Goal: Information Seeking & Learning: Learn about a topic

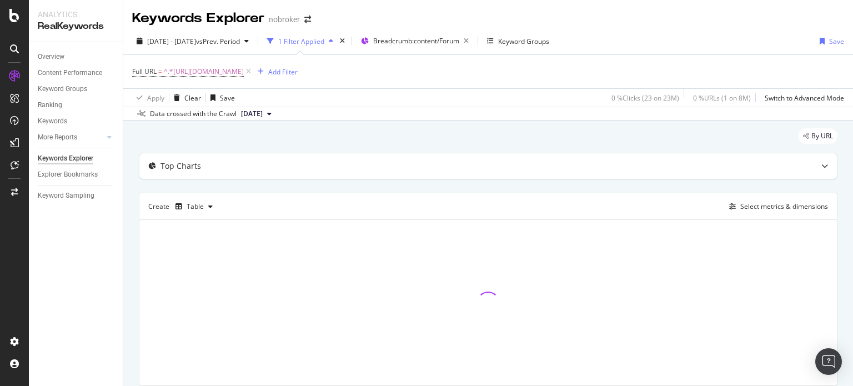
click at [253, 77] on icon at bounding box center [248, 71] width 9 height 11
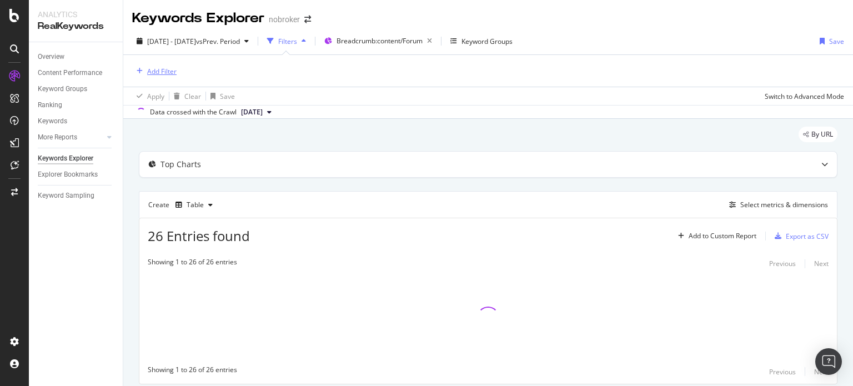
click at [161, 67] on div "Add Filter" at bounding box center [161, 71] width 29 height 9
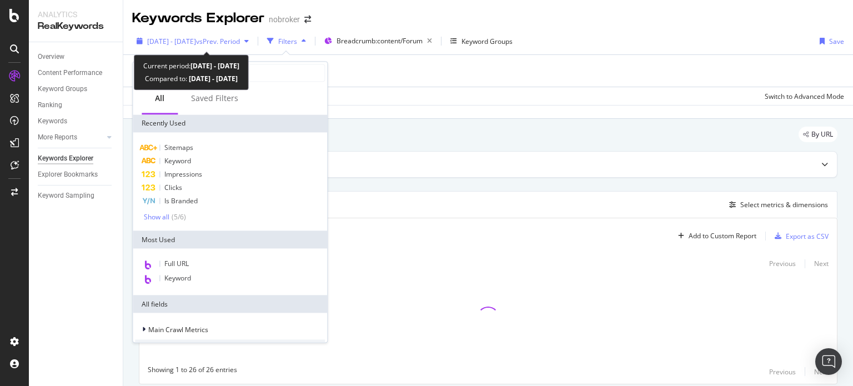
click at [159, 39] on span "[DATE] - [DATE]" at bounding box center [171, 41] width 49 height 9
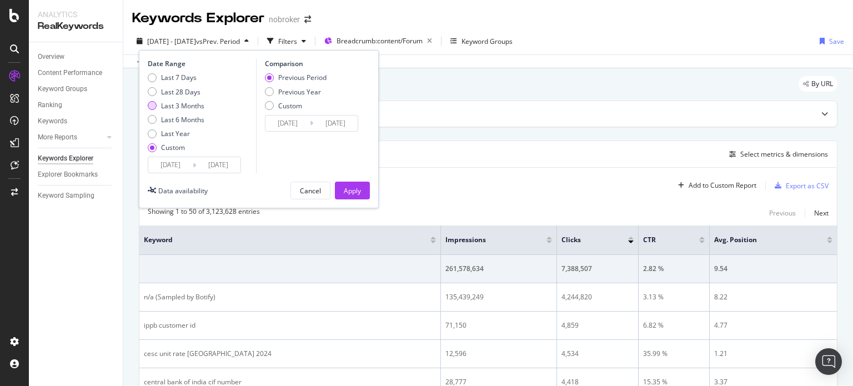
click at [188, 102] on div "Last 3 Months" at bounding box center [182, 105] width 43 height 9
type input "[DATE]"
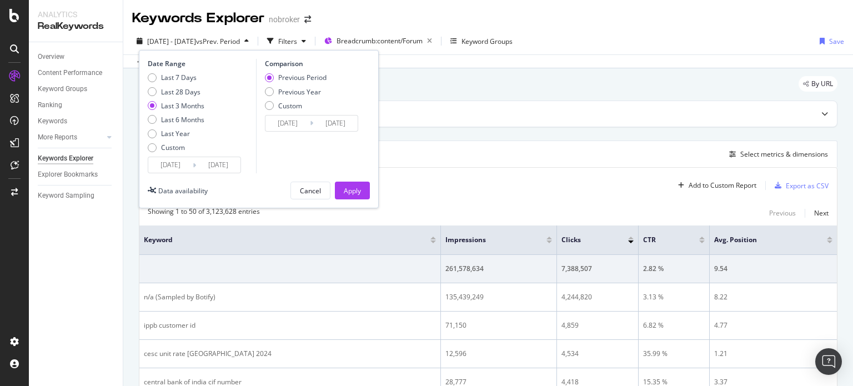
click at [407, 89] on div "By URL" at bounding box center [488, 88] width 699 height 24
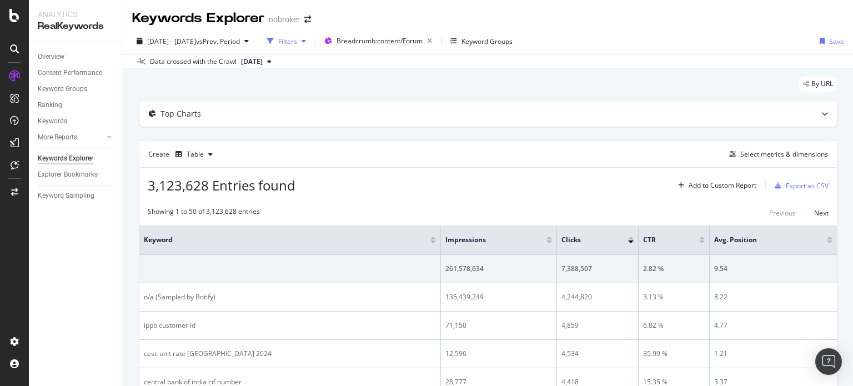
click at [297, 44] on div "Filters" at bounding box center [287, 41] width 19 height 9
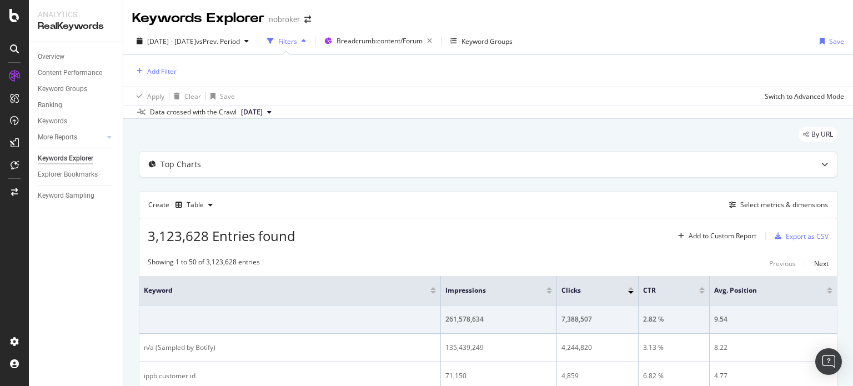
click at [274, 42] on icon "button" at bounding box center [270, 41] width 7 height 7
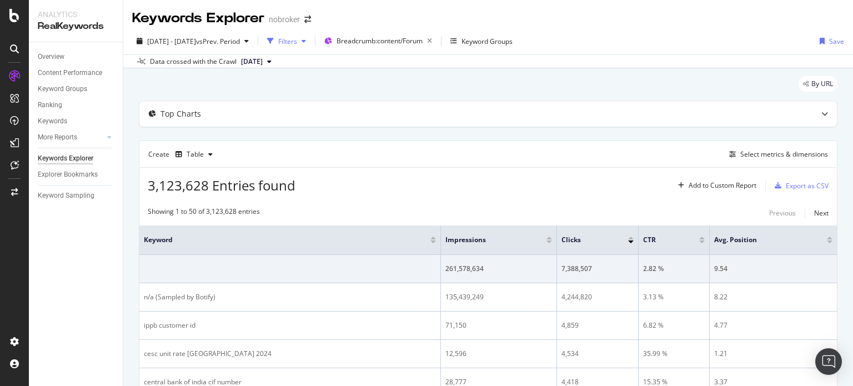
click at [297, 41] on div "Filters" at bounding box center [287, 41] width 19 height 9
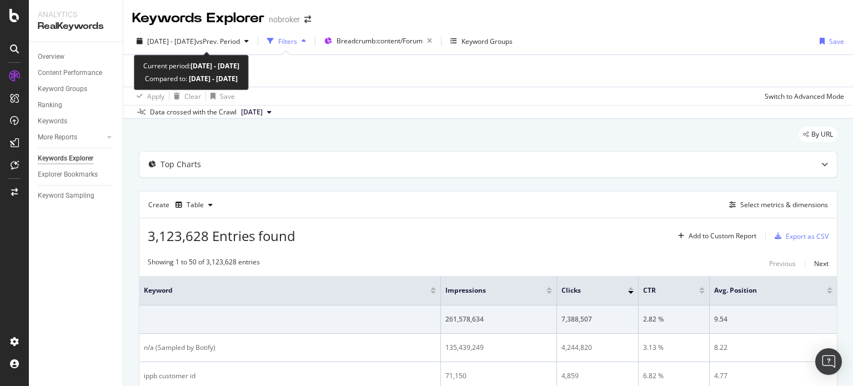
click at [164, 71] on div "Current period: [DATE] - [DATE]" at bounding box center [191, 65] width 96 height 13
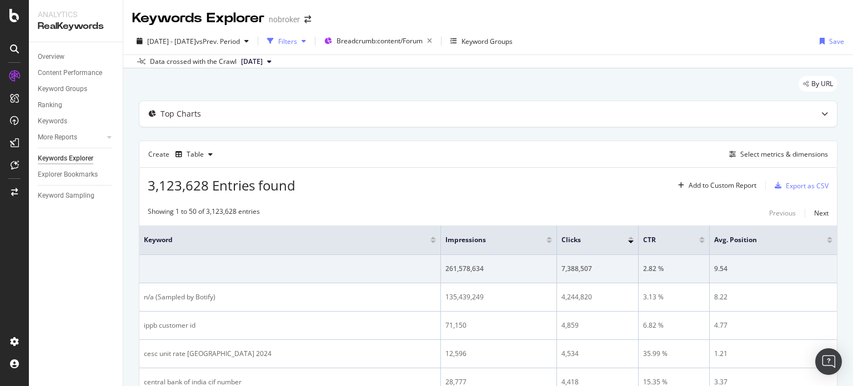
click at [278, 35] on div "button" at bounding box center [271, 41] width 16 height 16
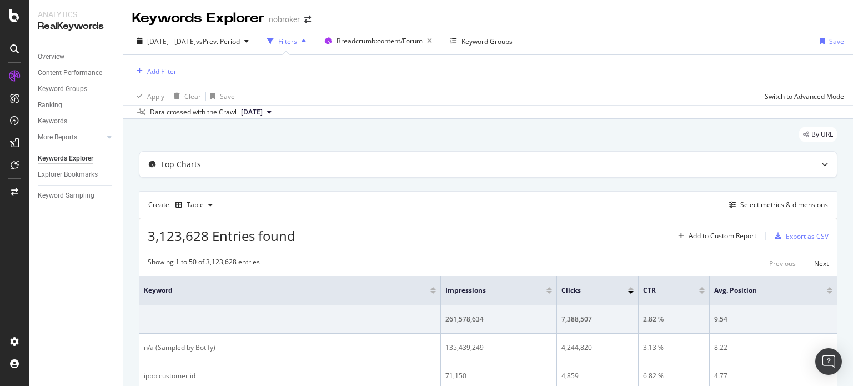
click at [332, 73] on div "Add Filter" at bounding box center [488, 71] width 712 height 32
click at [166, 67] on div "Add Filter" at bounding box center [161, 71] width 29 height 9
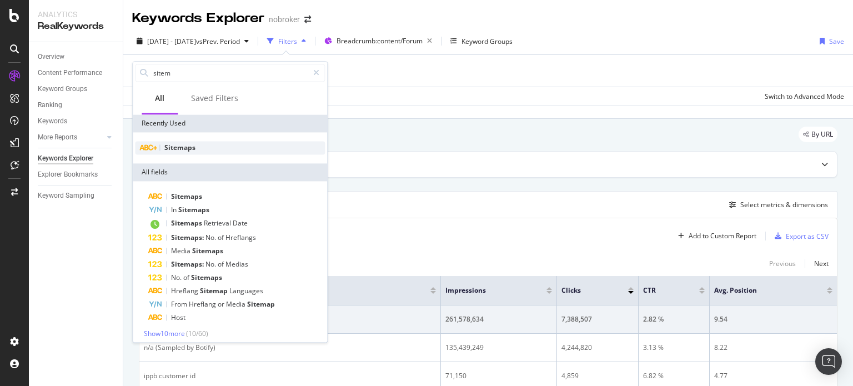
type input "sitem"
click at [167, 151] on span "Sitemaps" at bounding box center [179, 147] width 31 height 9
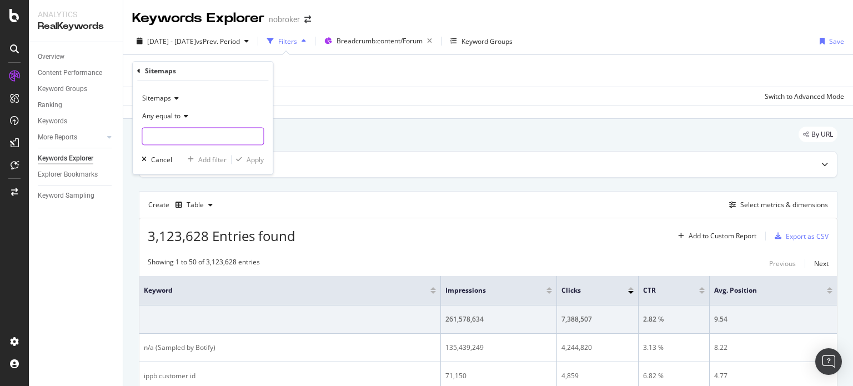
click at [179, 137] on input "text" at bounding box center [202, 137] width 121 height 18
click at [222, 151] on span "[URL][DOMAIN_NAME]" at bounding box center [188, 151] width 87 height 9
type input "[URL][DOMAIN_NAME]"
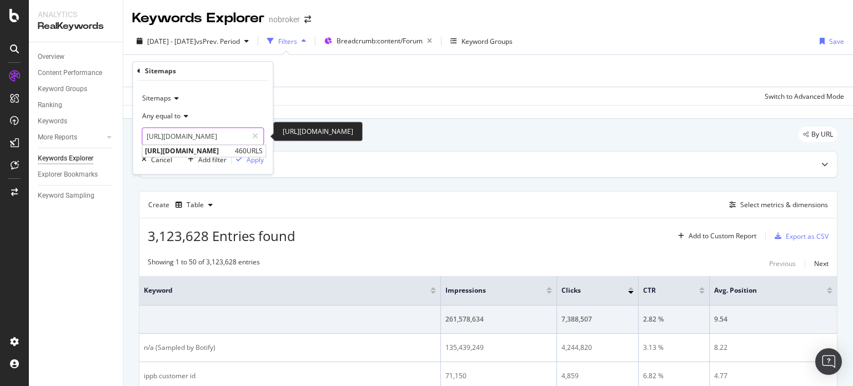
click at [171, 135] on input "[URL][DOMAIN_NAME]" at bounding box center [194, 137] width 105 height 18
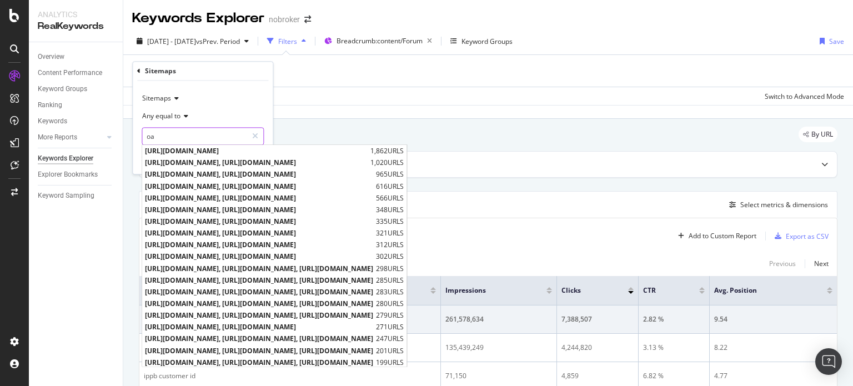
type input "oa"
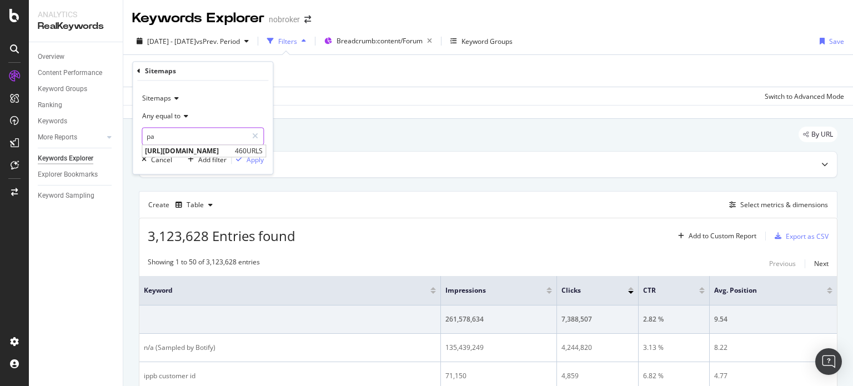
type input "p"
type input "f"
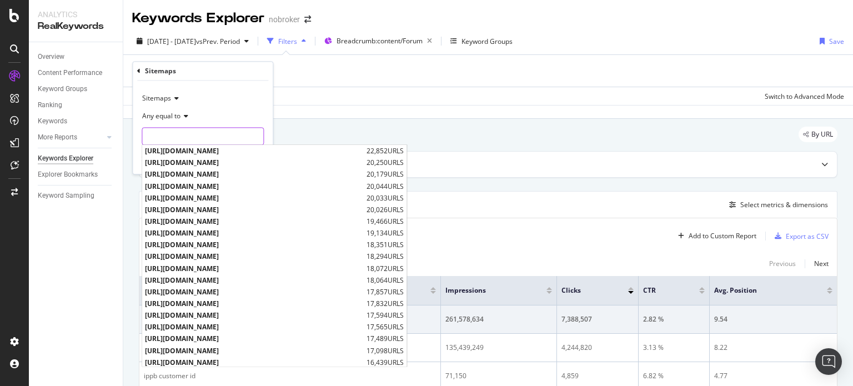
click at [176, 135] on input "text" at bounding box center [202, 137] width 121 height 18
paste input "[URL][DOMAIN_NAME]"
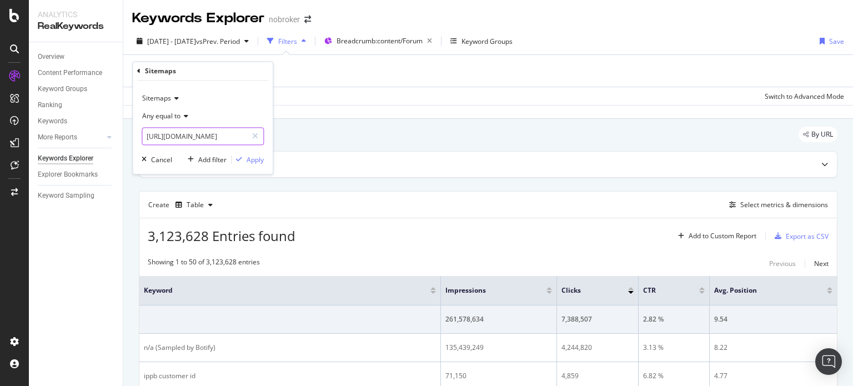
scroll to position [0, 101]
type input "[URL][DOMAIN_NAME]"
click at [249, 155] on div "Apply" at bounding box center [255, 159] width 17 height 9
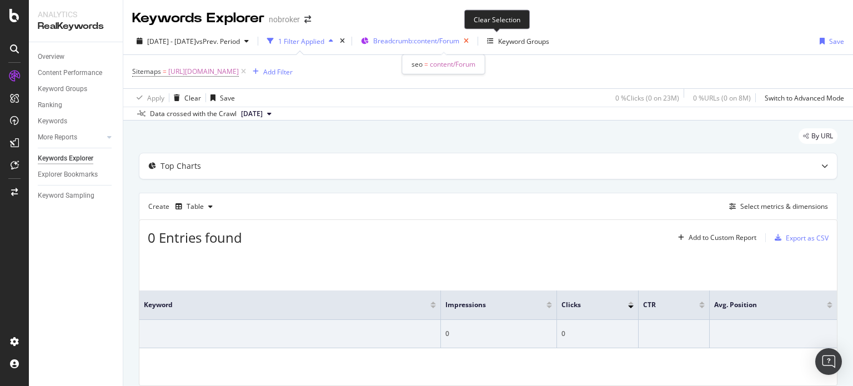
click at [473, 42] on icon "button" at bounding box center [466, 41] width 14 height 16
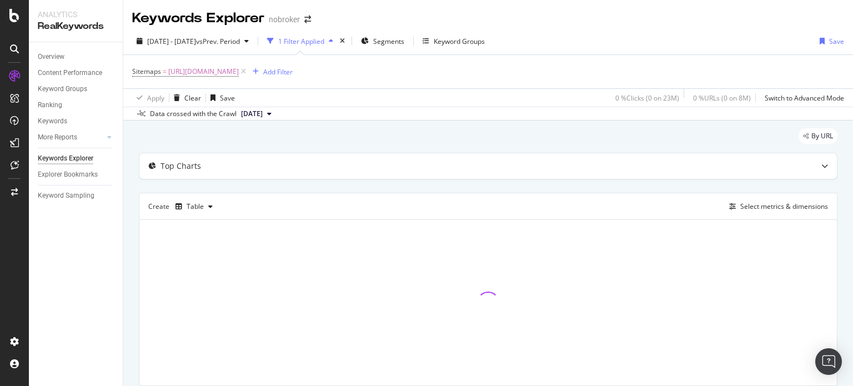
click at [262, 113] on span "[DATE]" at bounding box center [252, 114] width 22 height 10
click at [269, 152] on div "[DATE]" at bounding box center [255, 151] width 32 height 10
click at [399, 40] on div "Segments" at bounding box center [382, 41] width 43 height 17
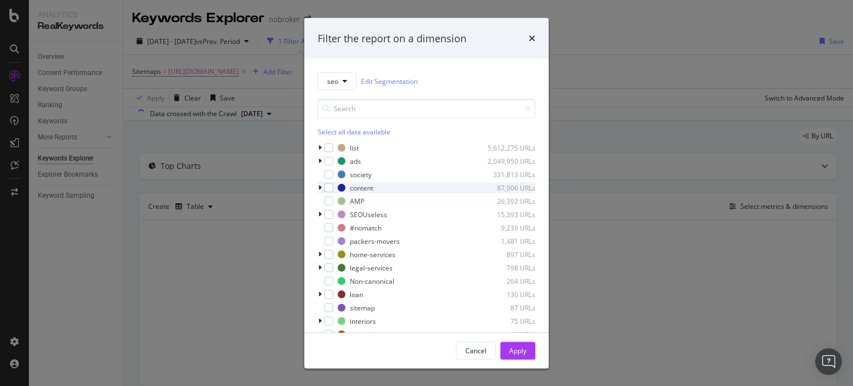
click at [318, 186] on icon "modal" at bounding box center [319, 187] width 3 height 7
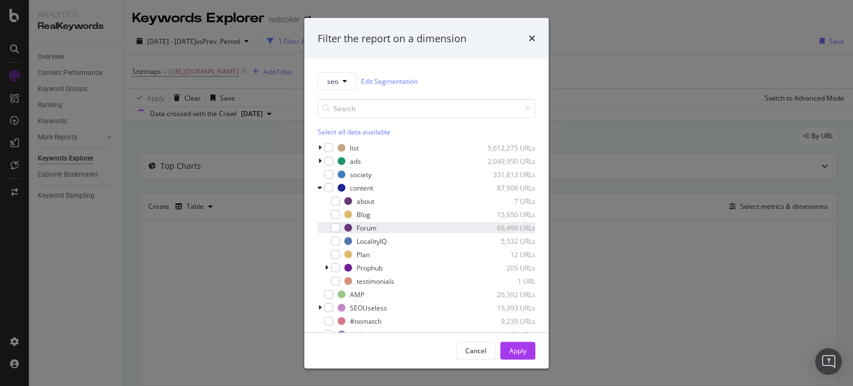
click at [339, 232] on div "Forum 66,499 URLs" at bounding box center [427, 227] width 218 height 11
click at [513, 346] on div "Apply" at bounding box center [517, 350] width 17 height 9
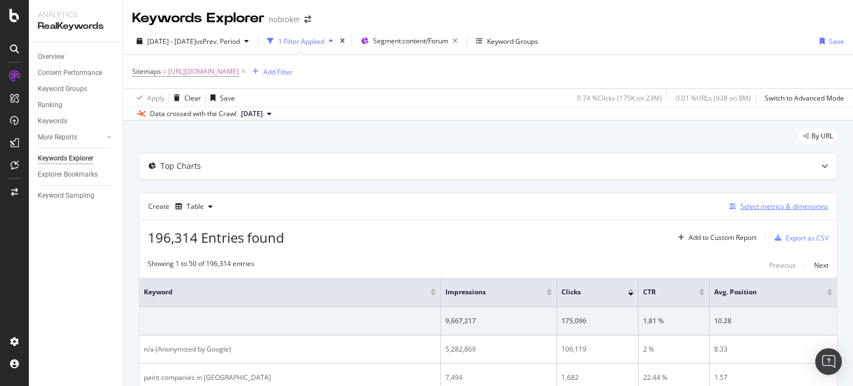
click at [769, 202] on div "Select metrics & dimensions" at bounding box center [784, 206] width 88 height 9
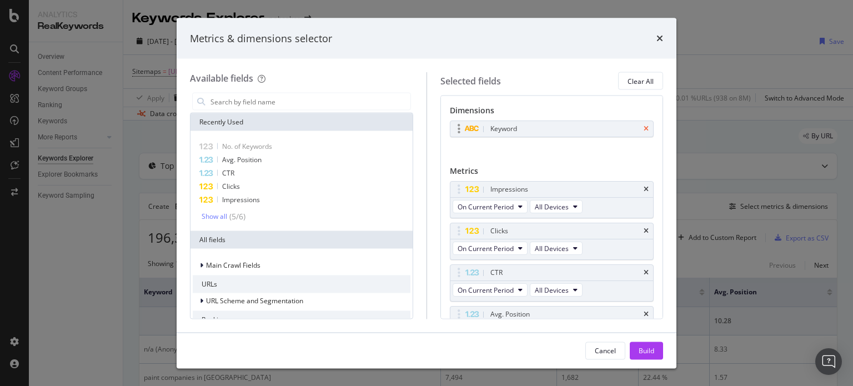
click at [644, 128] on icon "times" at bounding box center [646, 129] width 5 height 7
click at [306, 110] on div "modal" at bounding box center [301, 102] width 219 height 18
click at [289, 107] on input "modal" at bounding box center [309, 101] width 201 height 17
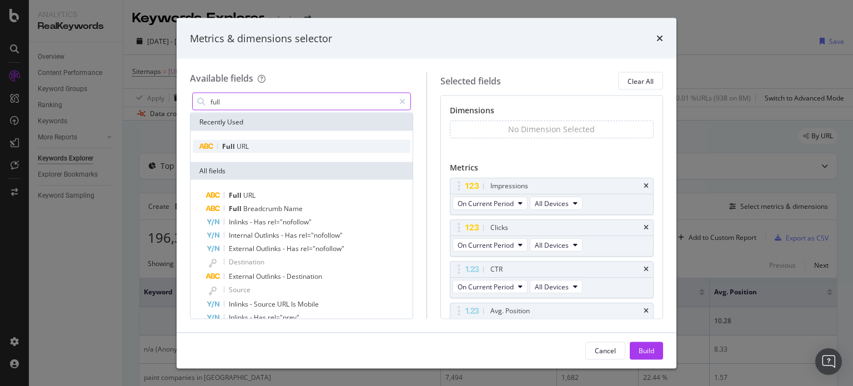
type input "full"
click at [246, 148] on span "URL" at bounding box center [243, 146] width 12 height 9
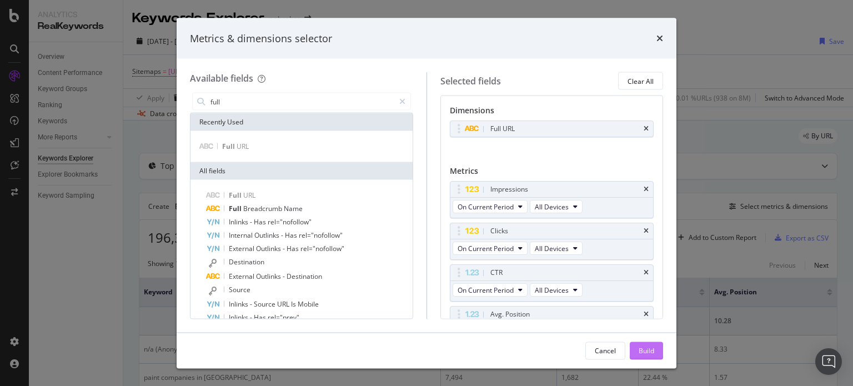
click at [650, 351] on div "Build" at bounding box center [647, 350] width 16 height 9
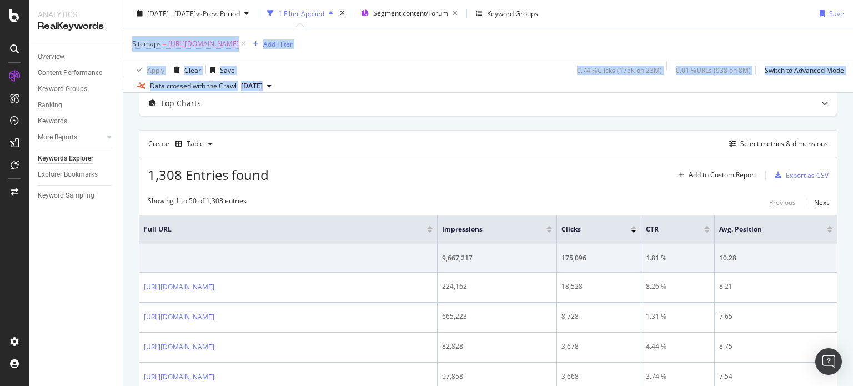
drag, startPoint x: 853, startPoint y: 35, endPoint x: 853, endPoint y: 51, distance: 15.6
click at [853, 51] on div "Keywords Explorer nobroker [DATE] - [DATE] vs Prev. Period 1 Filter Applied Seg…" at bounding box center [488, 193] width 730 height 386
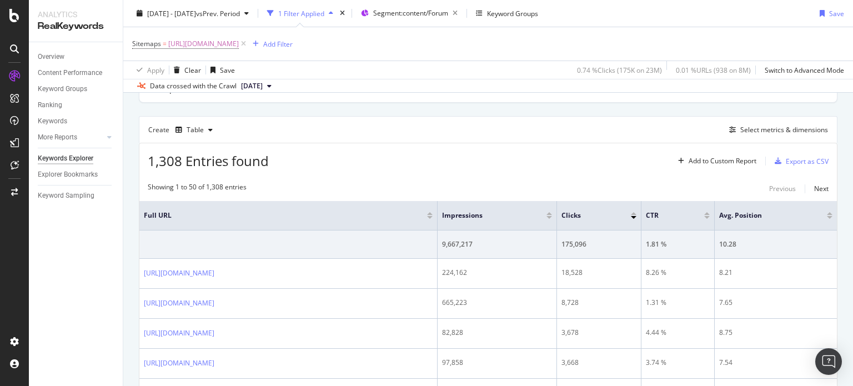
click at [547, 118] on div "Create Table Select metrics & dimensions" at bounding box center [488, 129] width 699 height 27
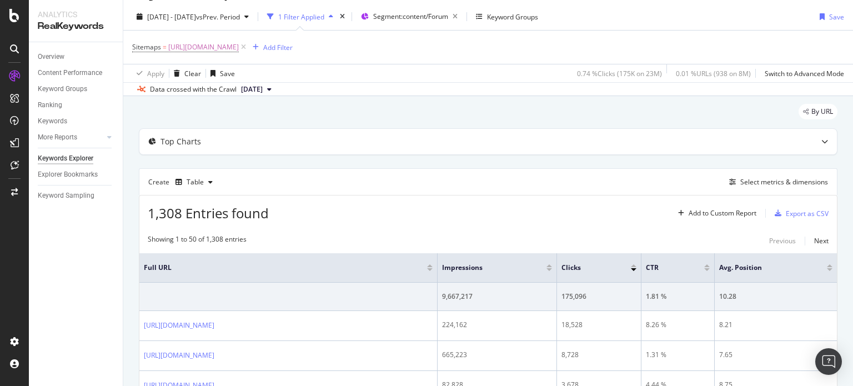
scroll to position [0, 0]
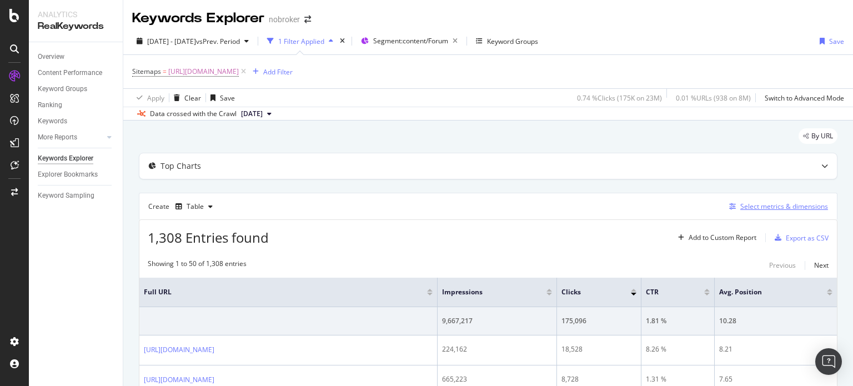
click at [749, 202] on div "Select metrics & dimensions" at bounding box center [784, 206] width 88 height 9
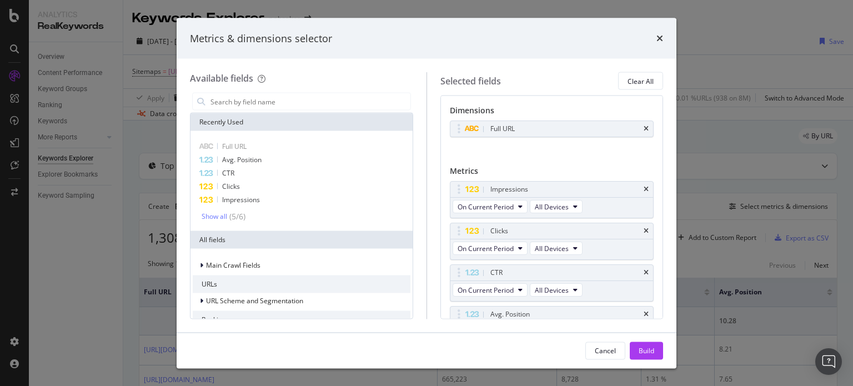
scroll to position [60, 0]
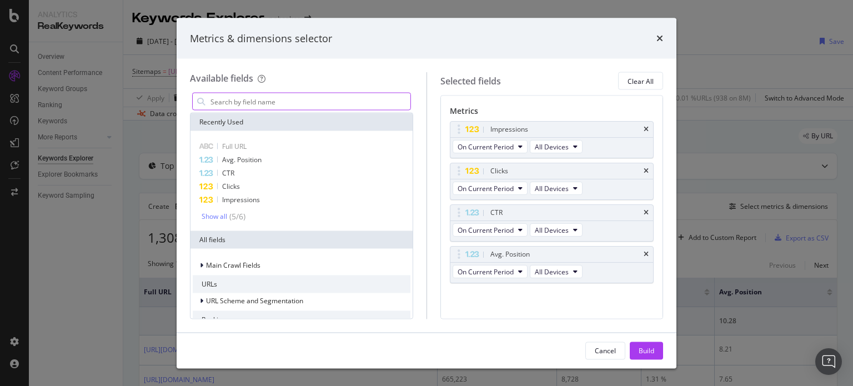
click at [272, 95] on input "modal" at bounding box center [309, 101] width 201 height 17
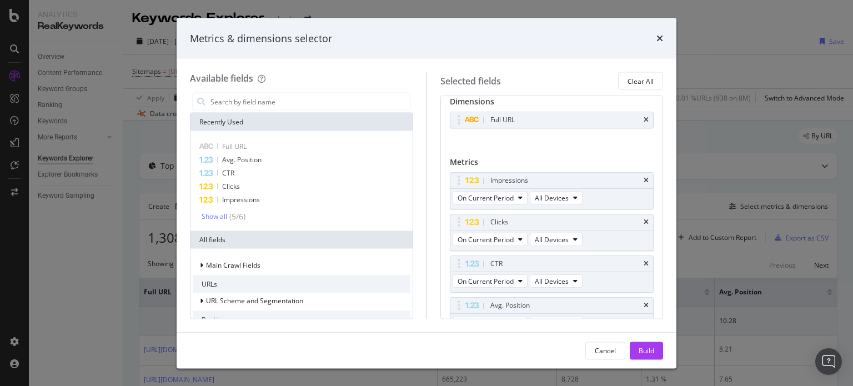
scroll to position [0, 0]
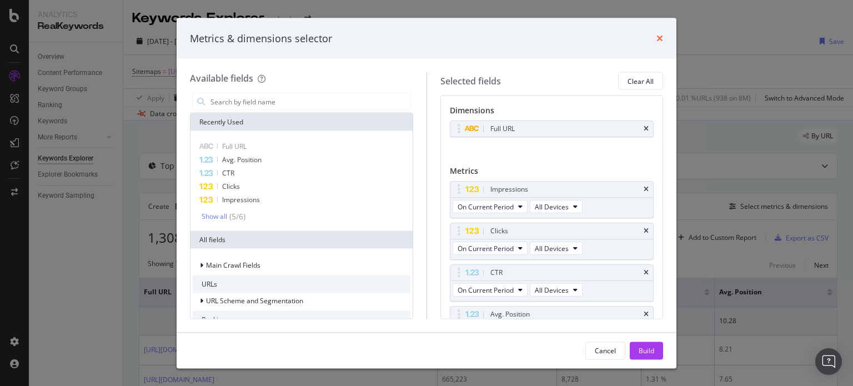
click at [659, 35] on icon "times" at bounding box center [660, 38] width 7 height 9
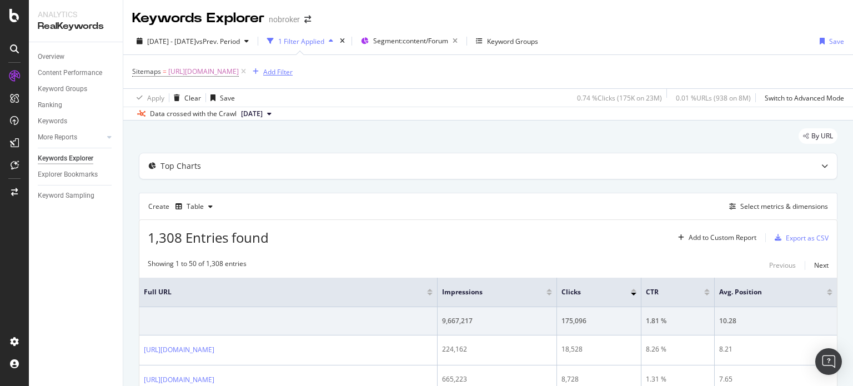
click at [293, 72] on div "Add Filter" at bounding box center [277, 71] width 29 height 9
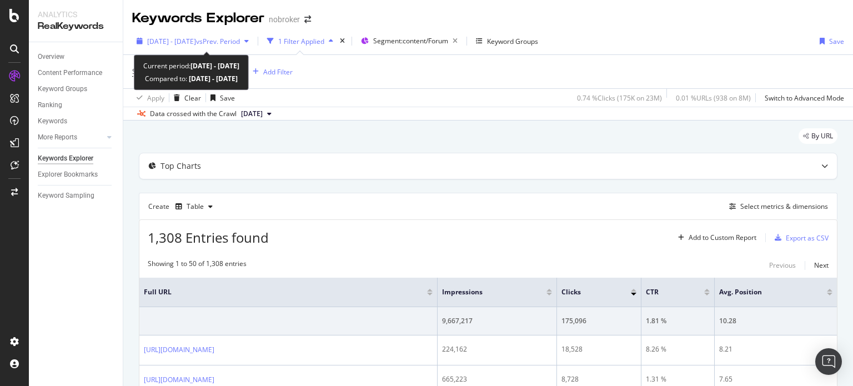
click at [240, 41] on span "vs Prev. Period" at bounding box center [218, 41] width 44 height 9
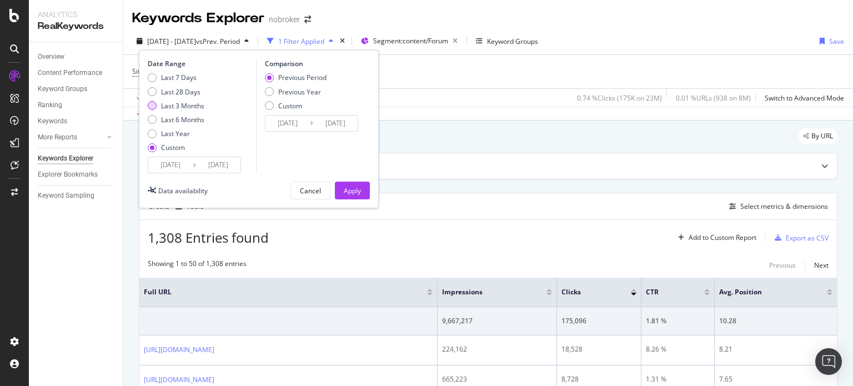
click at [189, 108] on div "Last 3 Months" at bounding box center [182, 105] width 43 height 9
type input "[DATE]"
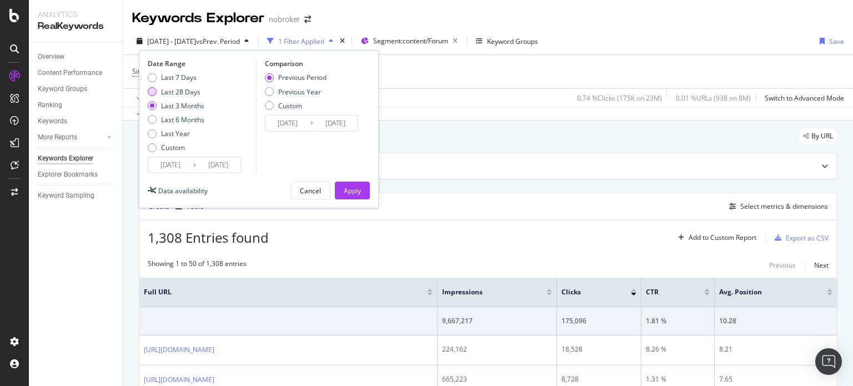
click at [171, 91] on div "Last 28 Days" at bounding box center [180, 91] width 39 height 9
type input "[DATE]"
click at [353, 189] on div "Apply" at bounding box center [352, 190] width 17 height 9
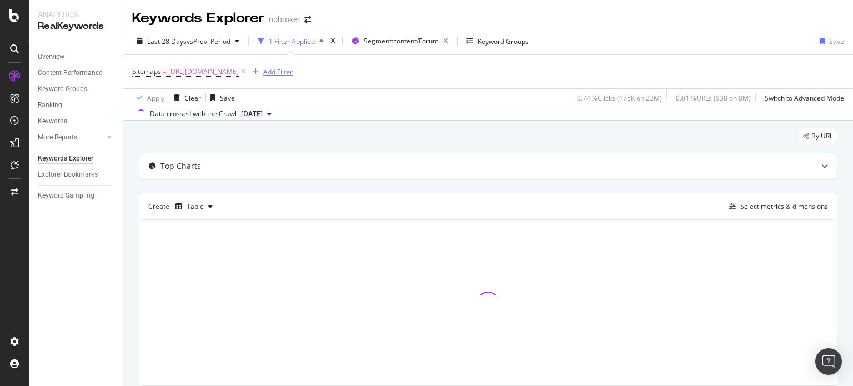
click at [293, 78] on button "Add Filter" at bounding box center [270, 71] width 44 height 13
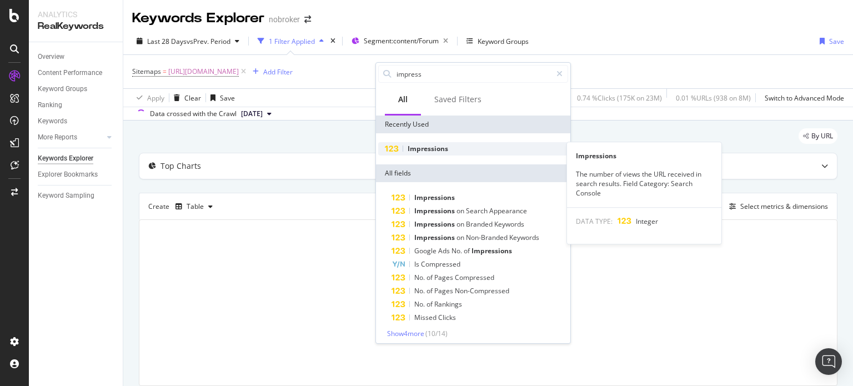
type input "impress"
click at [420, 147] on span "Impressions" at bounding box center [428, 148] width 41 height 9
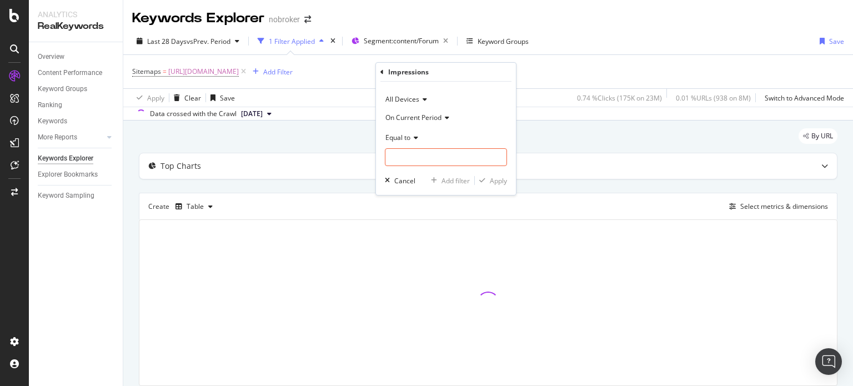
click at [413, 117] on span "On Current Period" at bounding box center [413, 117] width 56 height 9
click at [498, 100] on div "All Devices" at bounding box center [446, 100] width 122 height 18
click at [469, 78] on div "Impressions" at bounding box center [445, 72] width 131 height 19
click at [413, 133] on div "Equal to" at bounding box center [446, 137] width 122 height 18
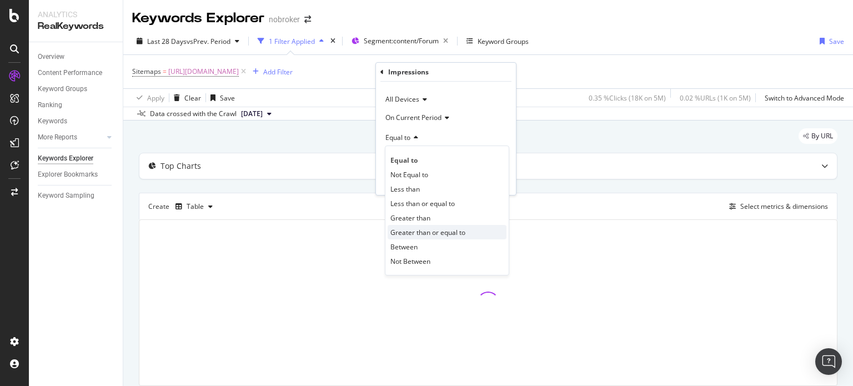
click at [415, 231] on span "Greater than or equal to" at bounding box center [427, 232] width 75 height 9
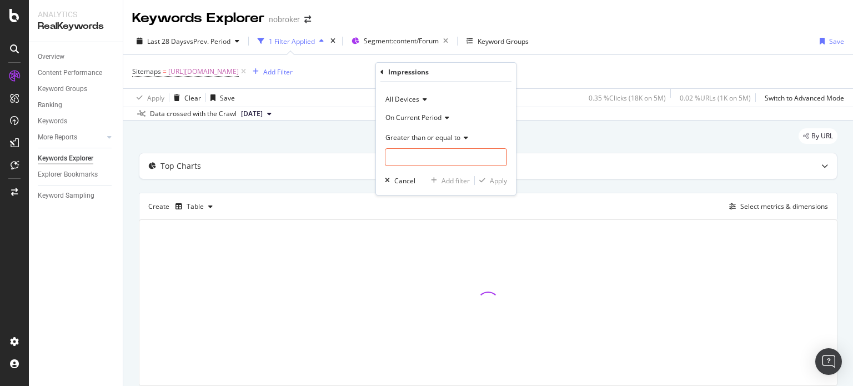
click at [418, 113] on span "On Current Period" at bounding box center [413, 117] width 56 height 9
click at [421, 139] on span "On Current Period" at bounding box center [420, 140] width 61 height 9
click at [424, 136] on span "Greater than or equal to" at bounding box center [422, 137] width 75 height 9
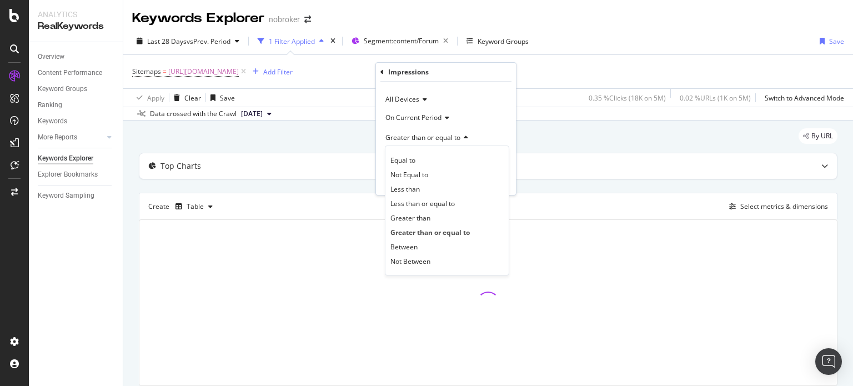
click at [544, 91] on div "Apply Clear Save 0.35 % Clicks ( 18K on 5M ) 0.02 % URLs ( 1K on 5M ) Switch to…" at bounding box center [488, 97] width 730 height 18
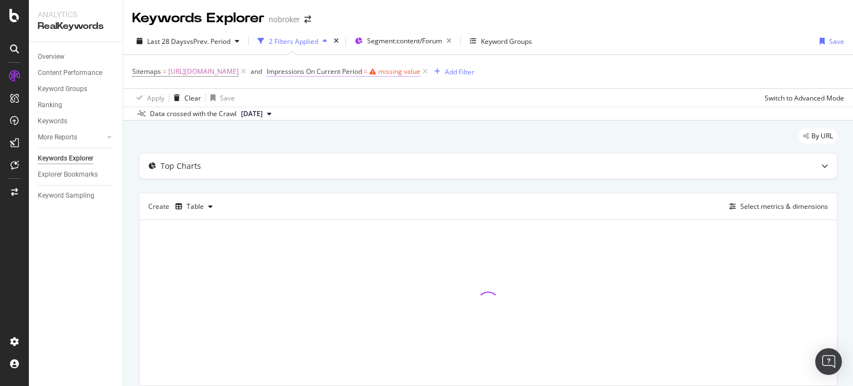
click at [362, 72] on span "Impressions On Current Period" at bounding box center [315, 71] width 96 height 9
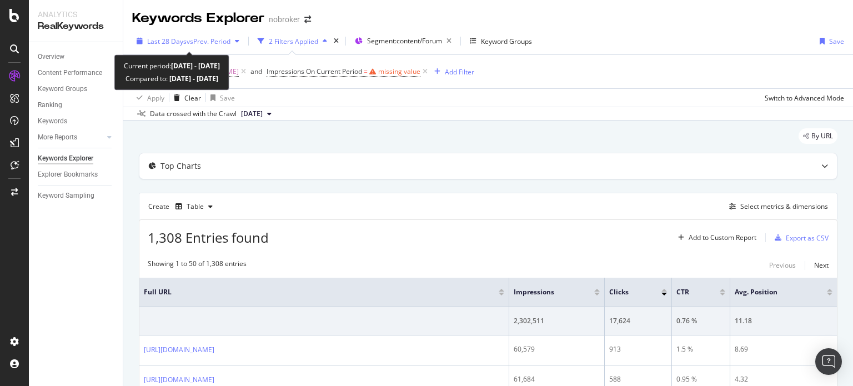
click at [211, 44] on span "vs Prev. Period" at bounding box center [209, 41] width 44 height 9
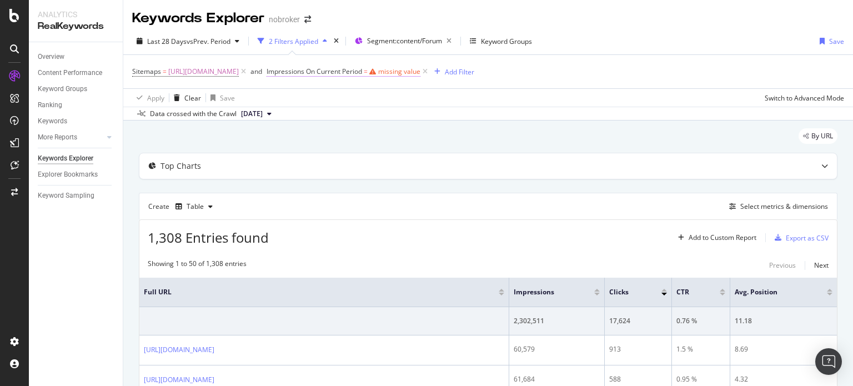
click at [362, 68] on span "Impressions On Current Period" at bounding box center [315, 71] width 96 height 9
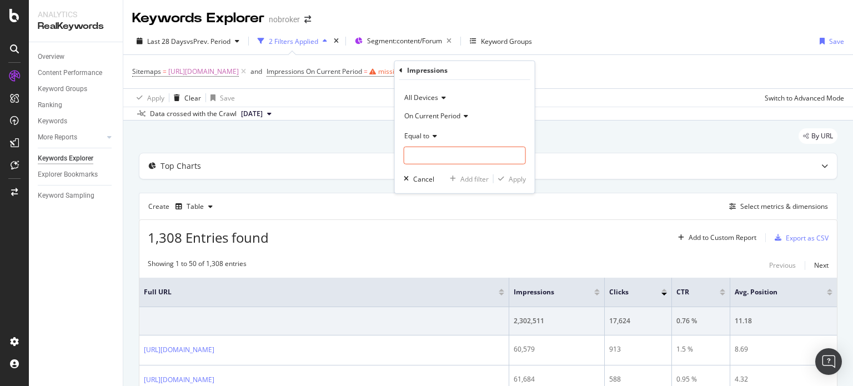
click at [430, 113] on span "On Current Period" at bounding box center [432, 115] width 56 height 9
click at [432, 141] on span "On Current Period" at bounding box center [439, 137] width 61 height 9
click at [422, 133] on span "Equal to" at bounding box center [416, 135] width 25 height 9
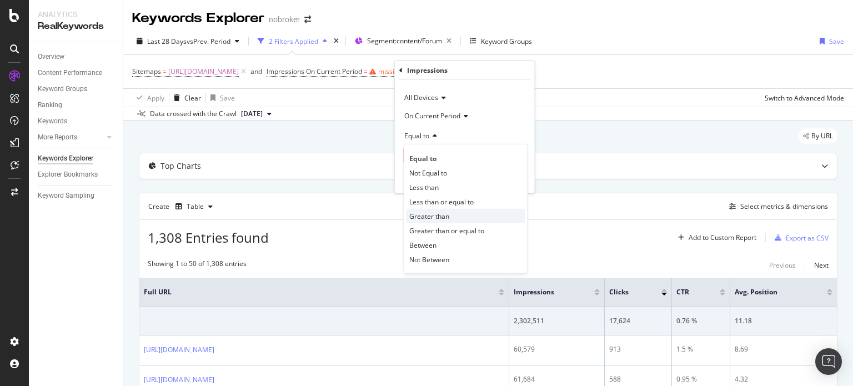
click at [444, 217] on span "Greater than" at bounding box center [429, 215] width 40 height 9
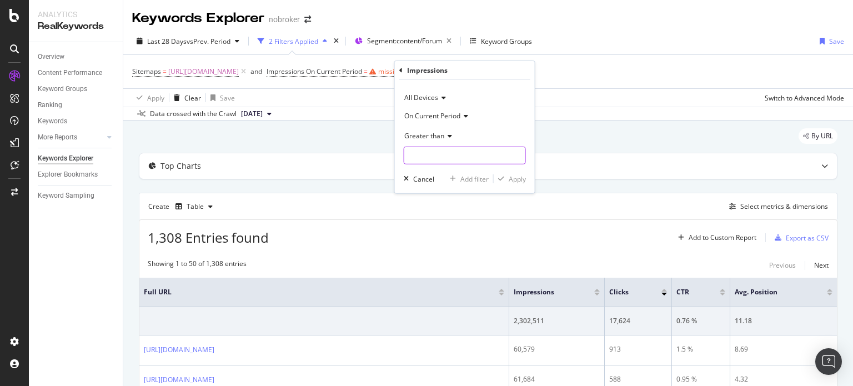
click at [428, 156] on input "number" at bounding box center [465, 156] width 122 height 18
type input "1000"
click at [507, 174] on div "Apply" at bounding box center [510, 179] width 32 height 10
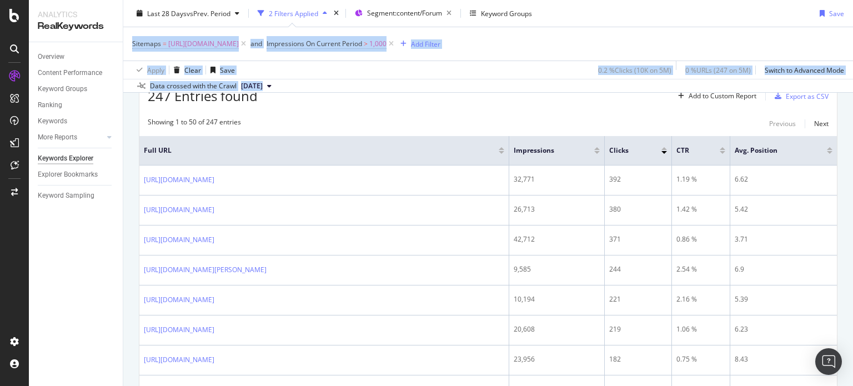
scroll to position [80, 0]
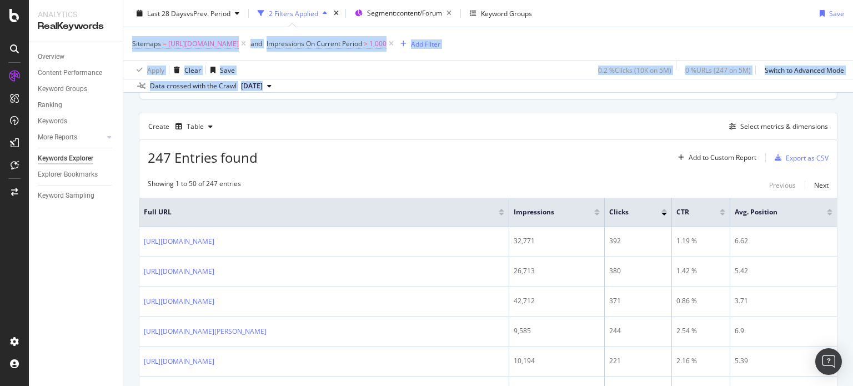
drag, startPoint x: 853, startPoint y: 42, endPoint x: 851, endPoint y: 57, distance: 15.6
click at [851, 57] on div "Keywords Explorer nobroker Last 28 Days vs Prev. Period 2 Filters Applied Segme…" at bounding box center [488, 193] width 730 height 386
click at [595, 91] on div "Data crossed with the Crawl [DATE]" at bounding box center [488, 85] width 730 height 13
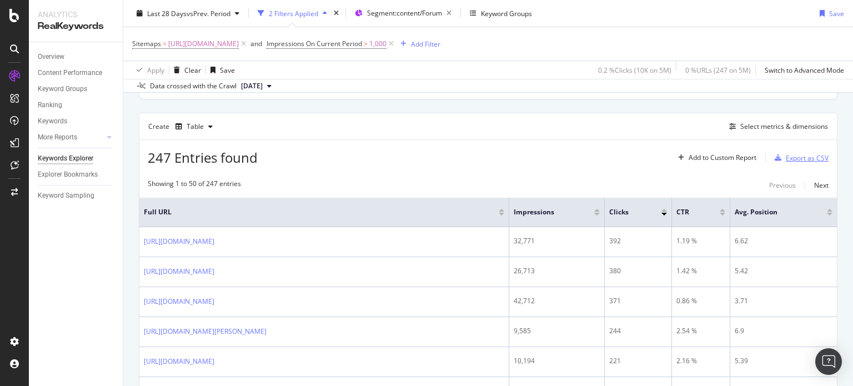
click at [786, 159] on div "Export as CSV" at bounding box center [807, 157] width 43 height 9
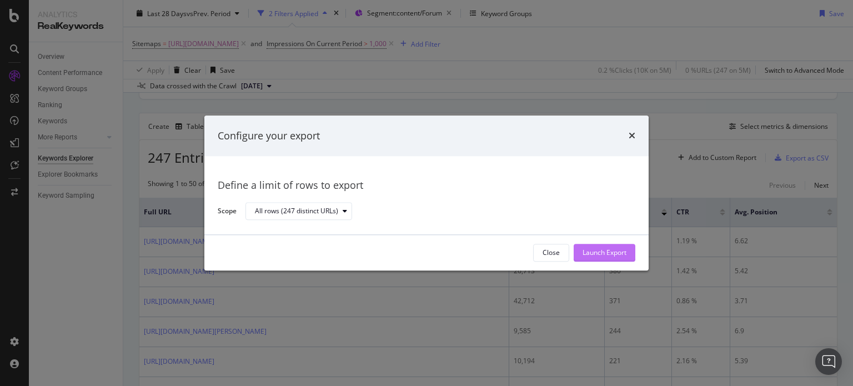
click at [597, 248] on div "Launch Export" at bounding box center [605, 252] width 44 height 9
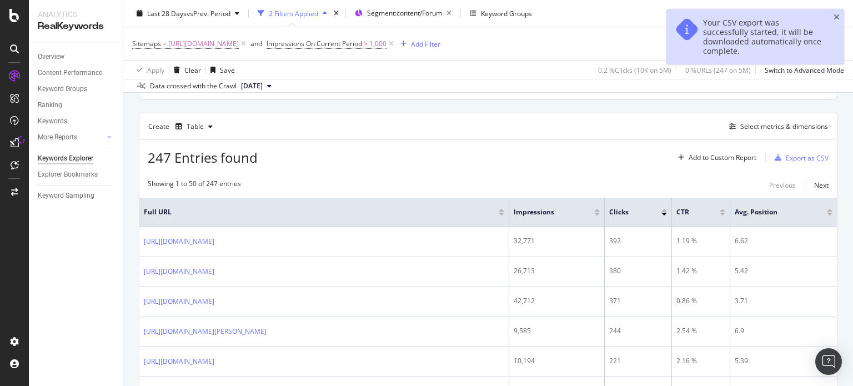
click at [396, 50] on span "Impressions On Current Period > 1,000" at bounding box center [331, 44] width 129 height 16
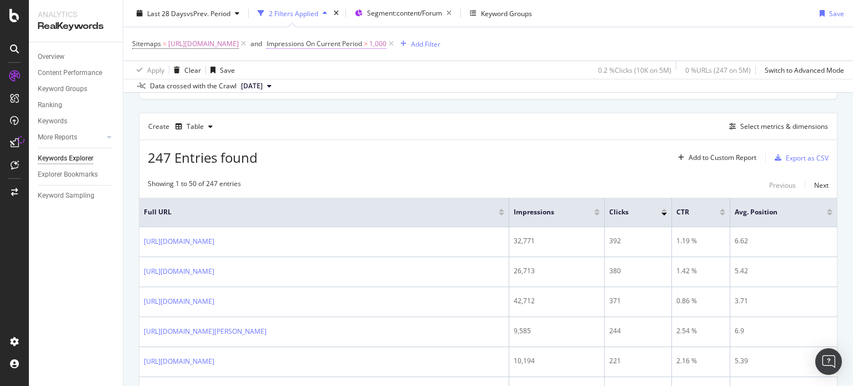
click at [362, 39] on span "Impressions On Current Period" at bounding box center [315, 43] width 96 height 9
click at [444, 88] on span "On Current Period" at bounding box center [432, 87] width 56 height 9
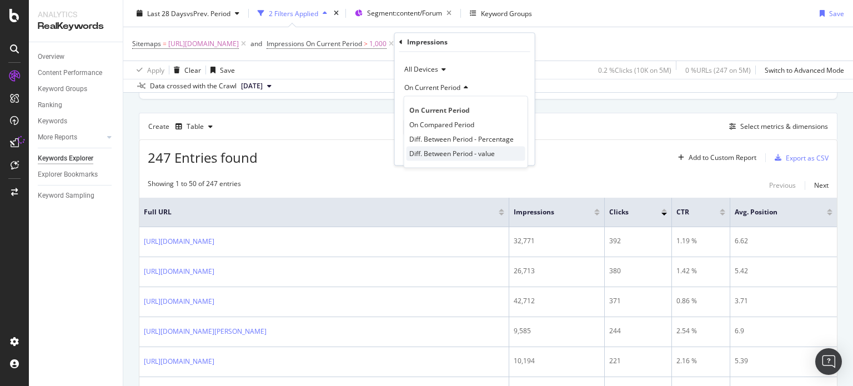
click at [473, 153] on span "Diff. Between Period - value" at bounding box center [452, 153] width 86 height 9
click at [502, 149] on icon "button" at bounding box center [501, 151] width 6 height 7
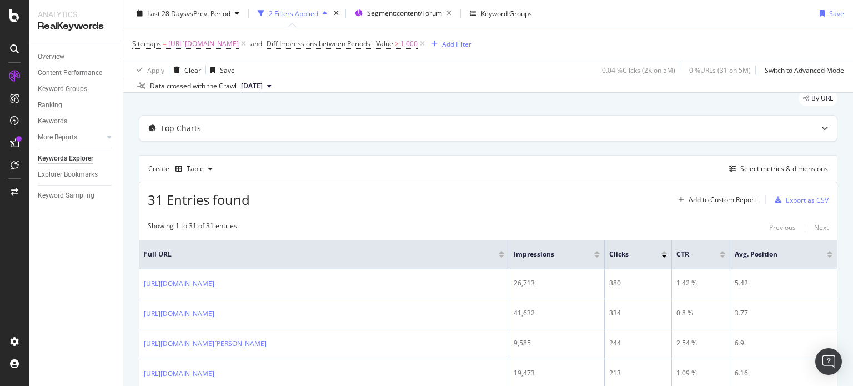
scroll to position [80, 0]
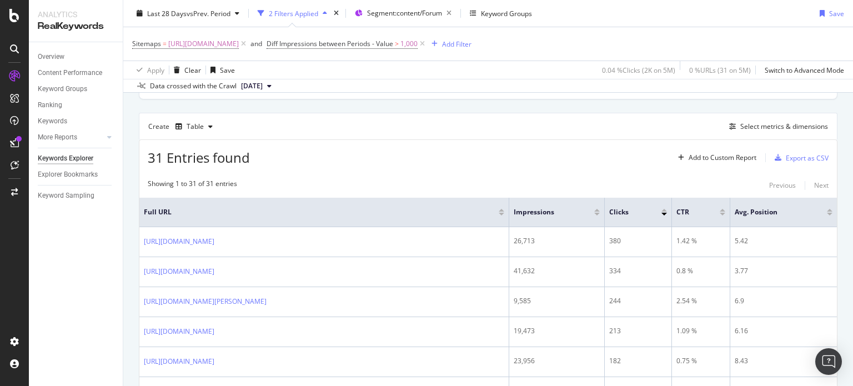
click at [360, 137] on div "Create Table Select metrics & dimensions" at bounding box center [488, 126] width 699 height 27
click at [453, 117] on div "Create Table Select metrics & dimensions" at bounding box center [488, 126] width 699 height 27
click at [786, 153] on div "Export as CSV" at bounding box center [807, 157] width 43 height 9
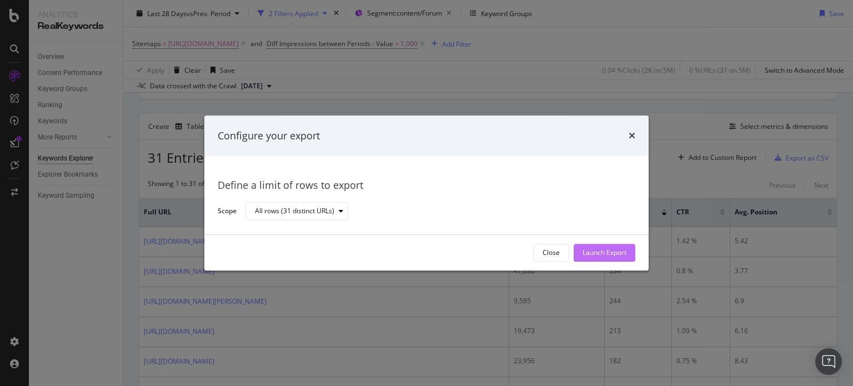
click at [600, 254] on div "Launch Export" at bounding box center [605, 252] width 44 height 9
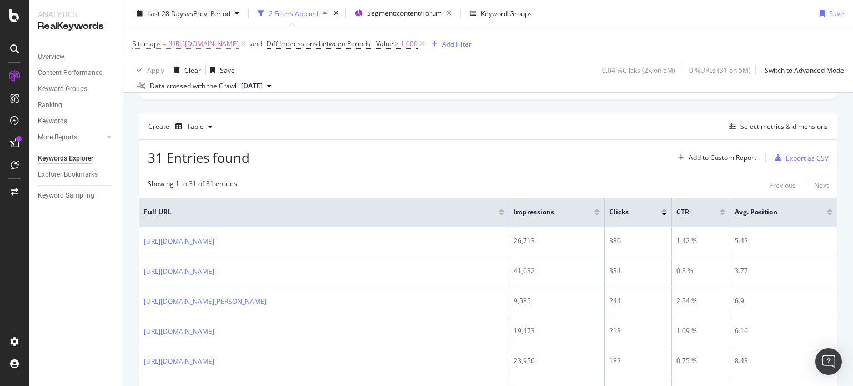
click at [239, 43] on span "[URL][DOMAIN_NAME]" at bounding box center [203, 44] width 71 height 16
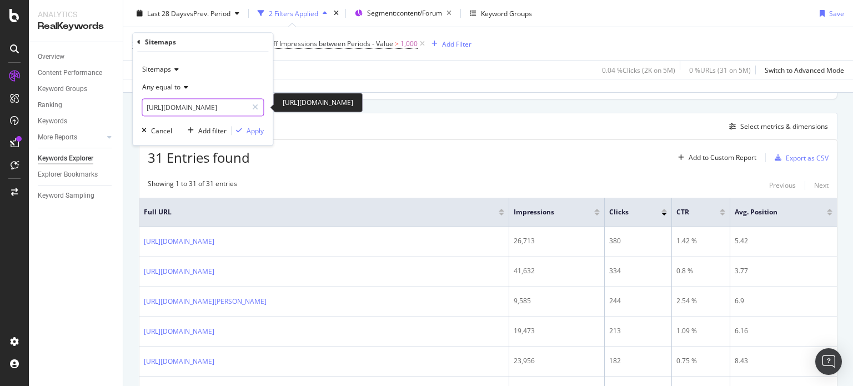
click at [230, 107] on input "[URL][DOMAIN_NAME]" at bounding box center [194, 108] width 105 height 18
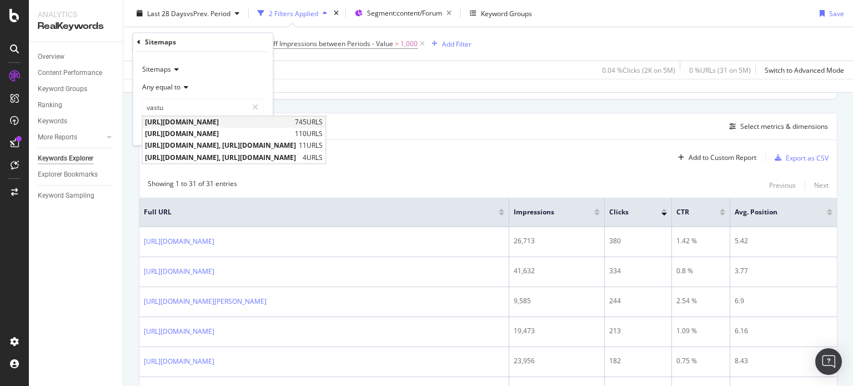
click at [253, 122] on span "[URL][DOMAIN_NAME]" at bounding box center [218, 122] width 147 height 9
type input "[URL][DOMAIN_NAME]"
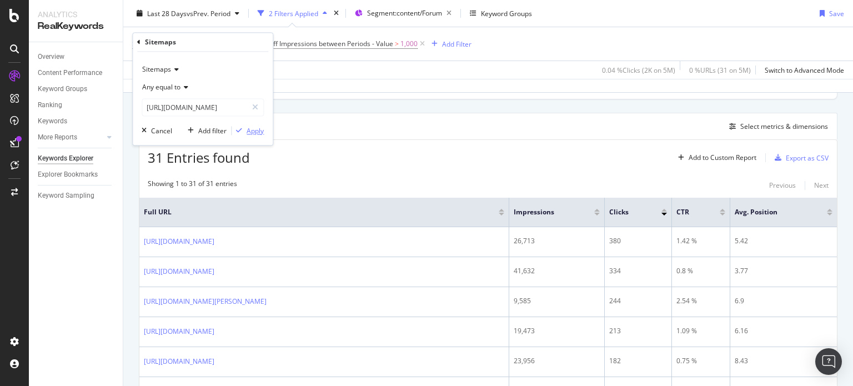
click at [245, 131] on div "button" at bounding box center [239, 131] width 15 height 7
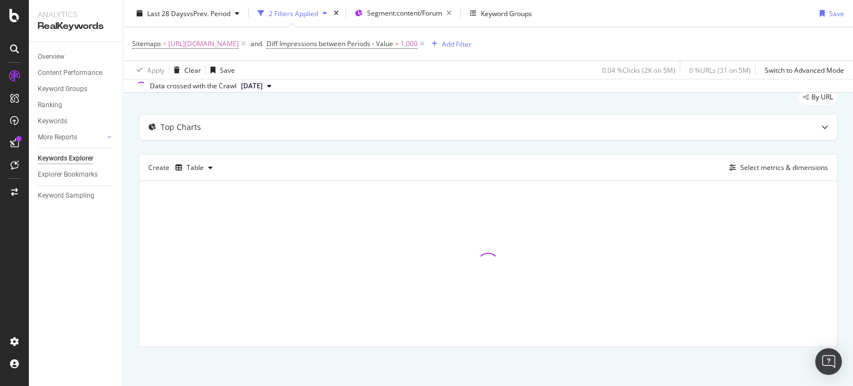
scroll to position [38, 0]
click at [239, 46] on span "[URL][DOMAIN_NAME]" at bounding box center [203, 44] width 71 height 16
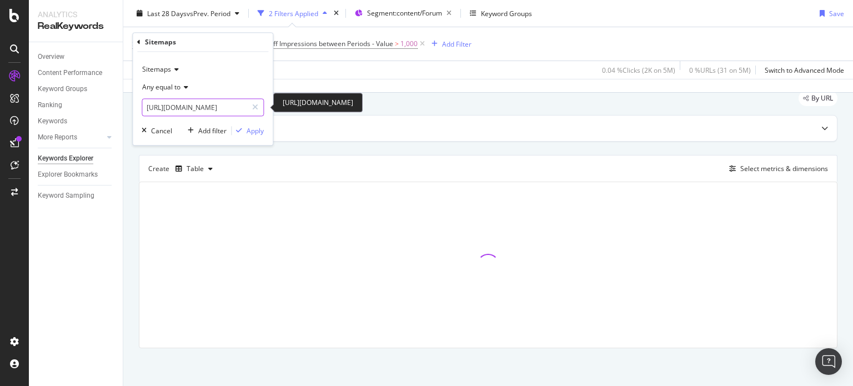
click at [219, 107] on input "[URL][DOMAIN_NAME]" at bounding box center [194, 108] width 105 height 18
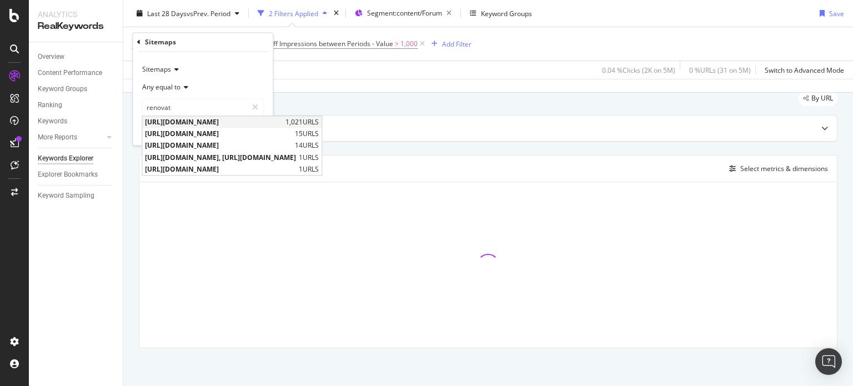
click at [247, 120] on span "[URL][DOMAIN_NAME]" at bounding box center [214, 122] width 138 height 9
type input "[URL][DOMAIN_NAME]"
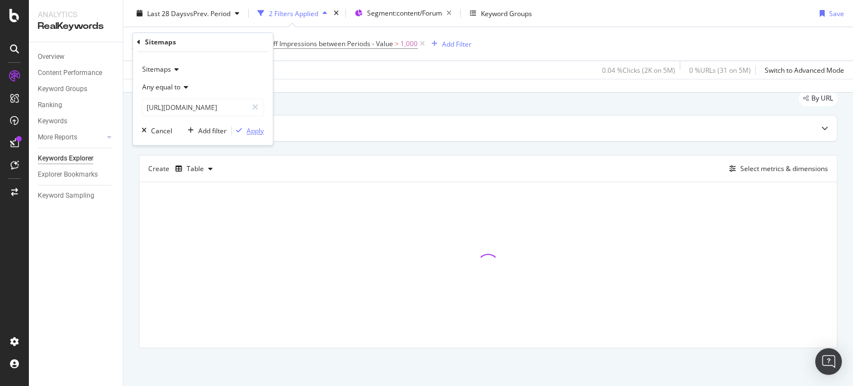
click at [244, 128] on div "button" at bounding box center [239, 131] width 15 height 7
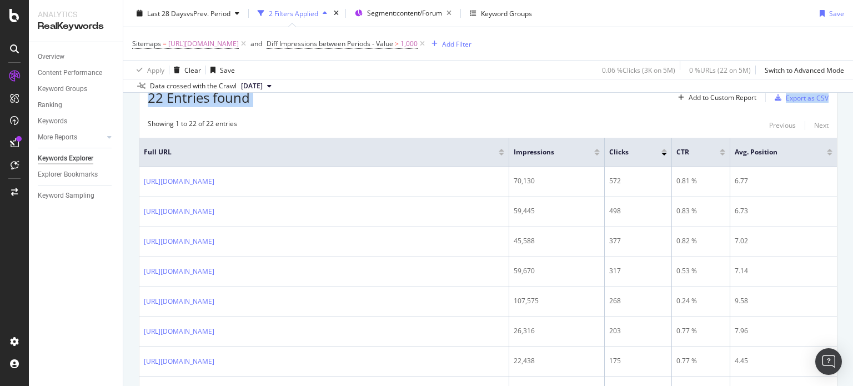
scroll to position [151, 0]
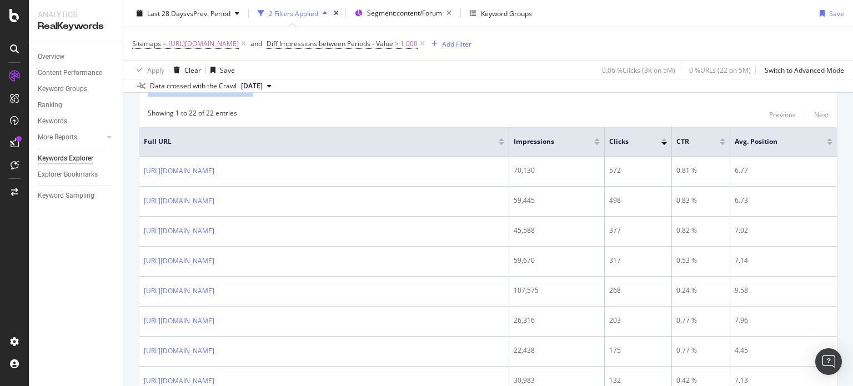
drag, startPoint x: 853, startPoint y: 55, endPoint x: 853, endPoint y: 81, distance: 25.6
click at [853, 81] on div "Keywords Explorer nobroker Last 28 Days vs Prev. Period 2 Filters Applied Segme…" at bounding box center [488, 193] width 730 height 386
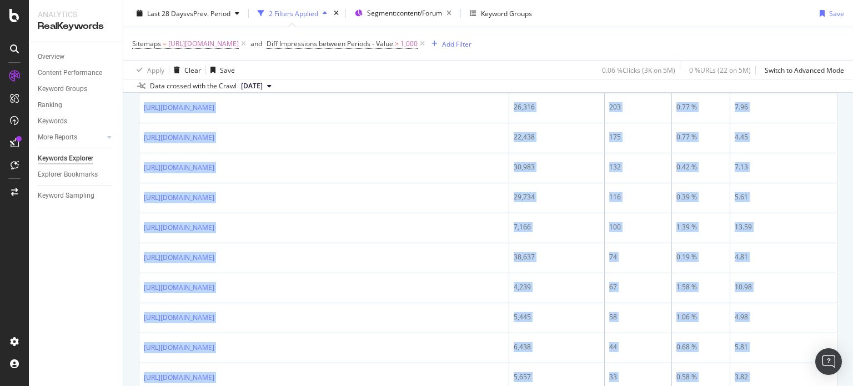
scroll to position [641, 0]
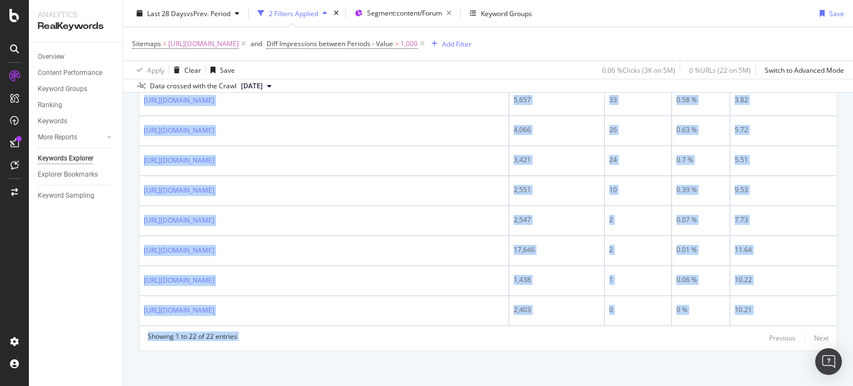
drag, startPoint x: 143, startPoint y: 160, endPoint x: 627, endPoint y: 412, distance: 545.1
click at [627, 385] on html "Analytics RealKeywords Overview Content Performance Keyword Groups Ranking Keyw…" at bounding box center [426, 193] width 853 height 386
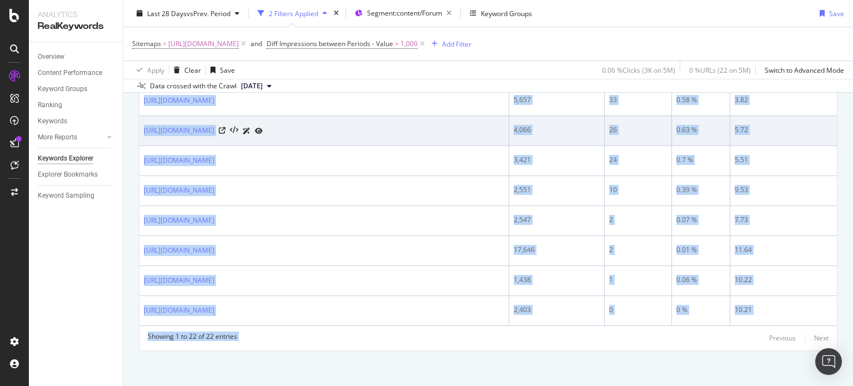
copy div "[URL][DOMAIN_NAME] 70,130 572 0.81 % 6.77 [URL][DOMAIN_NAME] 59,445 498 0.83 % …"
